Goal: Contribute content

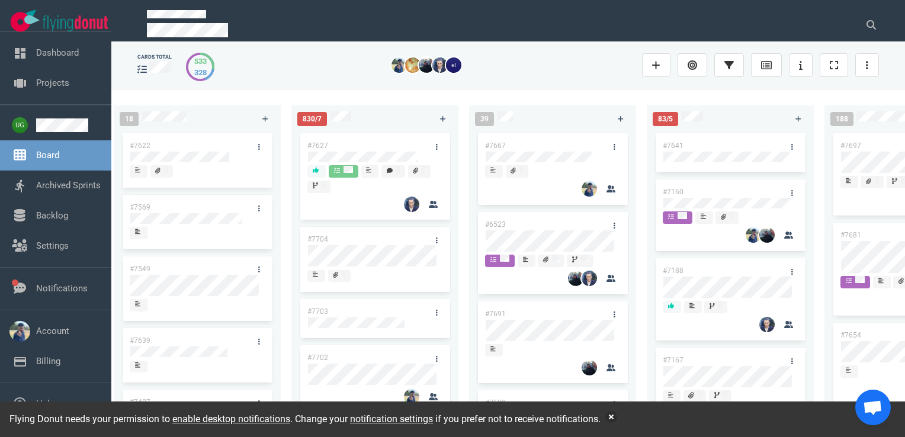
scroll to position [0, 364]
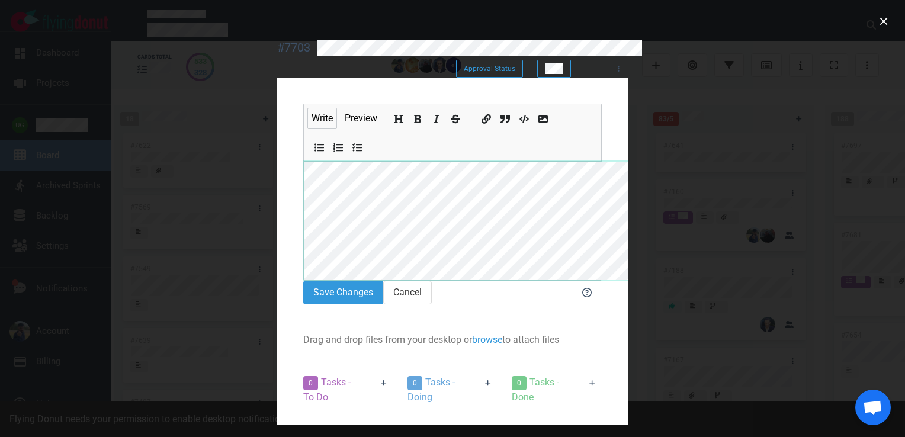
click at [277, 150] on section "Write Preview Save Changes Cancel Drag and drop files from your desktop or brow…" at bounding box center [452, 340] width 351 height 524
click at [413, 115] on icon "Add bold text" at bounding box center [417, 119] width 9 height 9
click at [263, 189] on section "#7703 Approval Status Approval Status Write Preview Save Changes Cancel Drag an…" at bounding box center [452, 321] width 379 height 618
click at [415, 115] on icon "Add bold text" at bounding box center [418, 119] width 7 height 8
click at [303, 281] on button "Save Changes" at bounding box center [343, 293] width 80 height 24
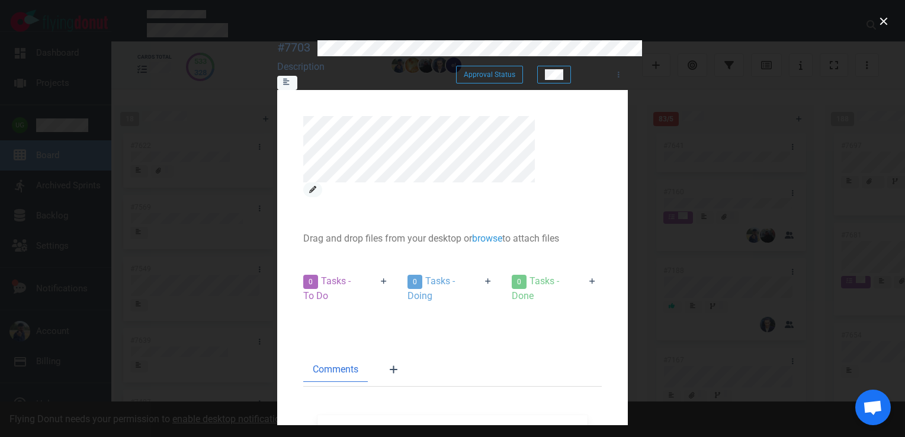
click at [316, 186] on icon at bounding box center [312, 189] width 7 height 7
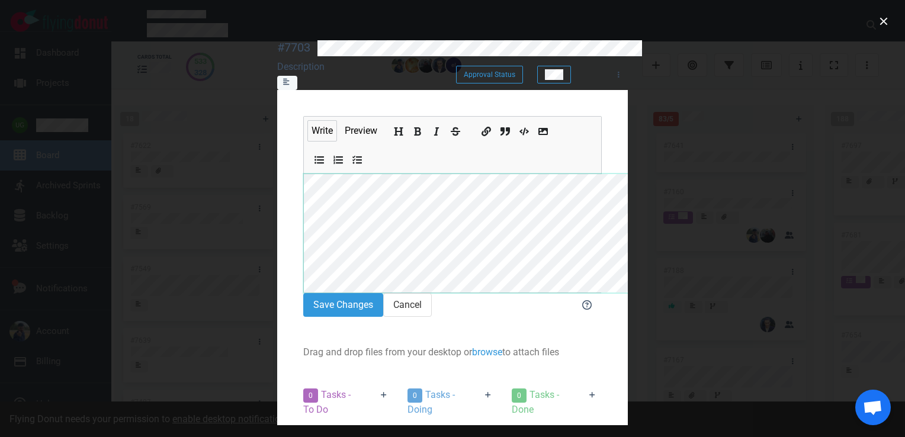
scroll to position [7, 0]
click at [277, 233] on section "Write Preview Save Changes Cancel Drag and drop files from your desktop or brow…" at bounding box center [452, 352] width 351 height 524
click at [303, 293] on button "Save Changes" at bounding box center [343, 305] width 80 height 24
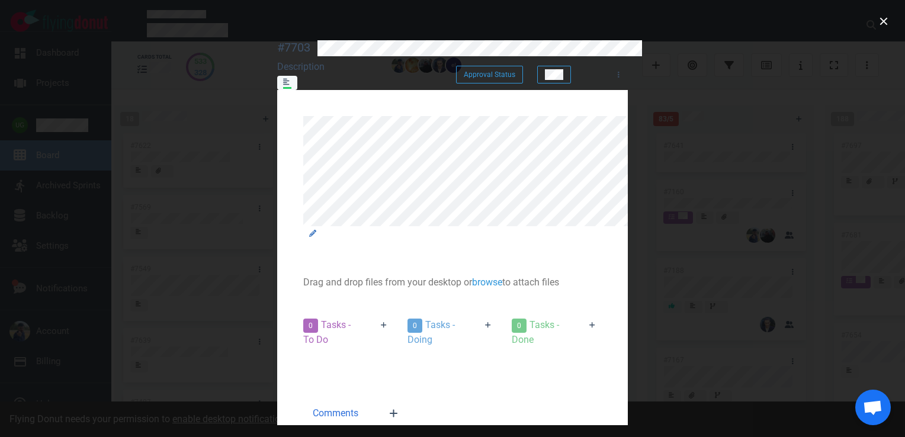
scroll to position [0, 0]
